Goal: Check status: Check status

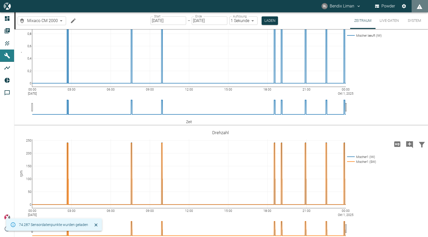
scroll to position [154, 0]
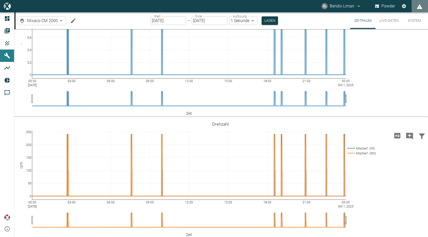
click at [174, 21] on input "[DATE]" at bounding box center [169, 20] width 36 height 8
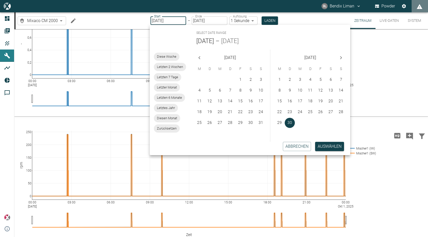
click at [340, 56] on icon "Next month" at bounding box center [341, 58] width 6 height 6
click at [302, 80] on button "1" at bounding box center [300, 80] width 10 height 10
type input "[DATE]"
type input "DD.MM.YYYY"
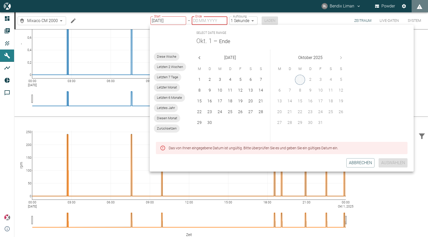
click at [302, 80] on button "1" at bounding box center [300, 80] width 10 height 10
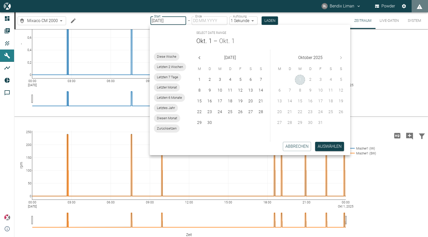
type input "[DATE]"
click at [339, 146] on button "Auswählen" at bounding box center [329, 146] width 29 height 9
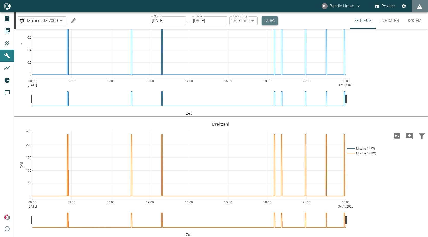
click at [269, 18] on button "Laden" at bounding box center [270, 20] width 16 height 8
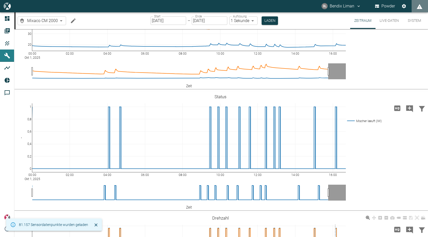
scroll to position [275, 0]
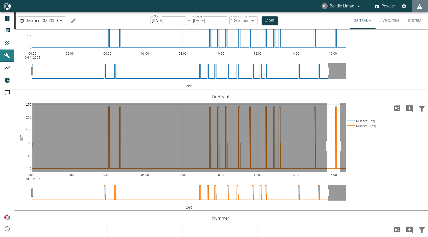
drag, startPoint x: 327, startPoint y: 173, endPoint x: 340, endPoint y: 173, distance: 12.8
